Goal: Information Seeking & Learning: Learn about a topic

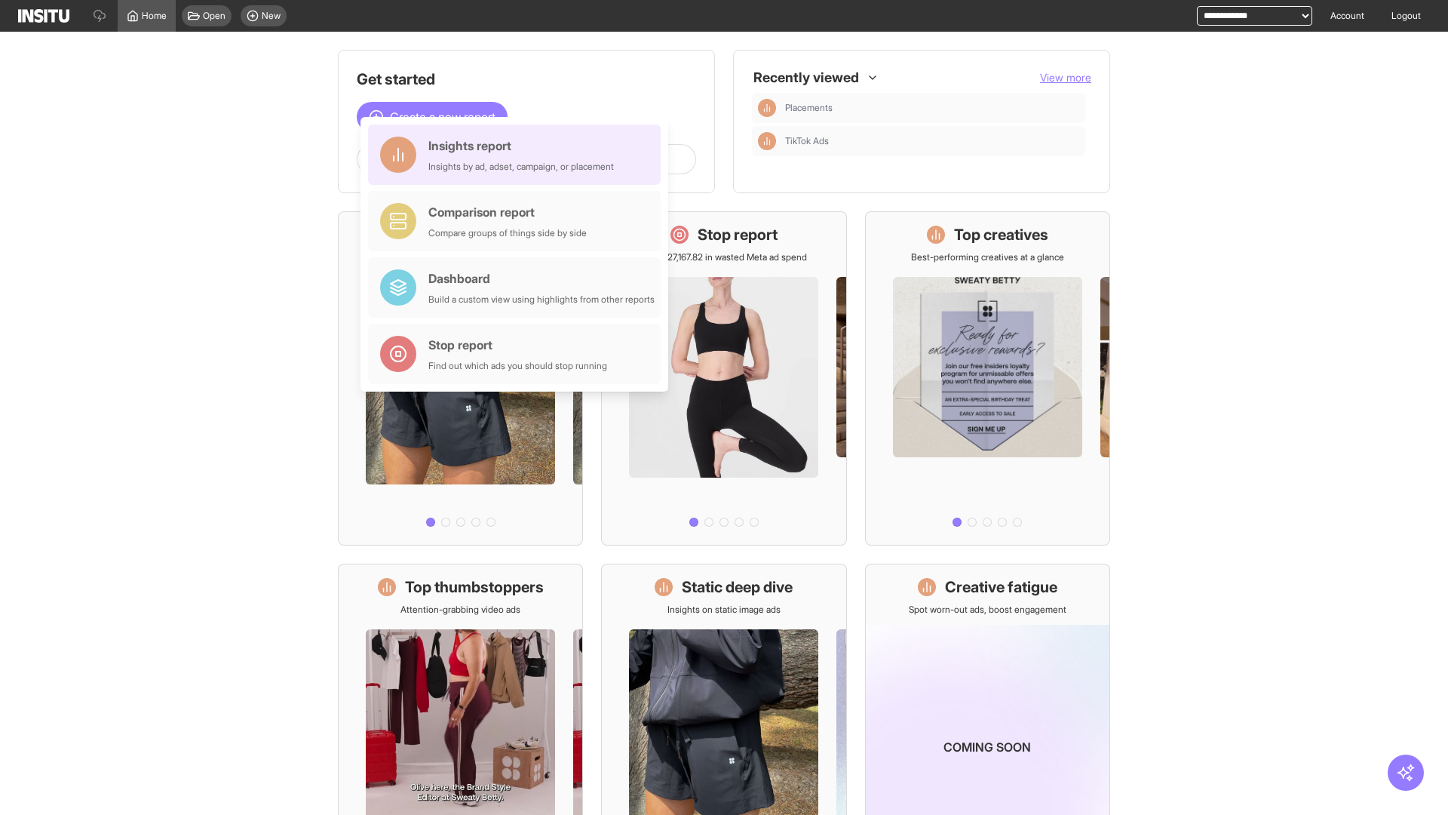
click at [518, 155] on div "Insights report Insights by ad, adset, campaign, or placement" at bounding box center [521, 155] width 186 height 36
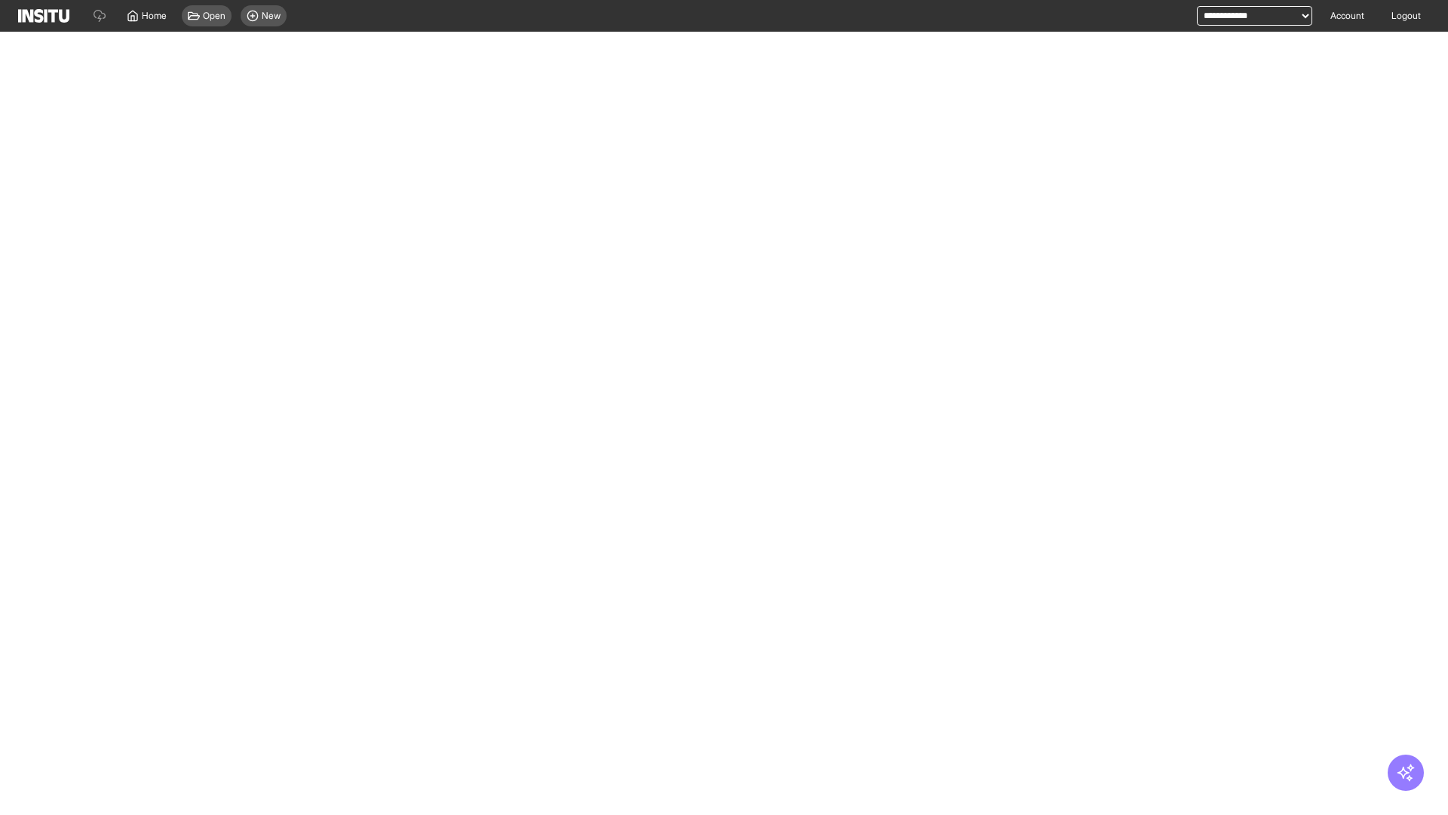
select select "**"
